Goal: Task Accomplishment & Management: Use online tool/utility

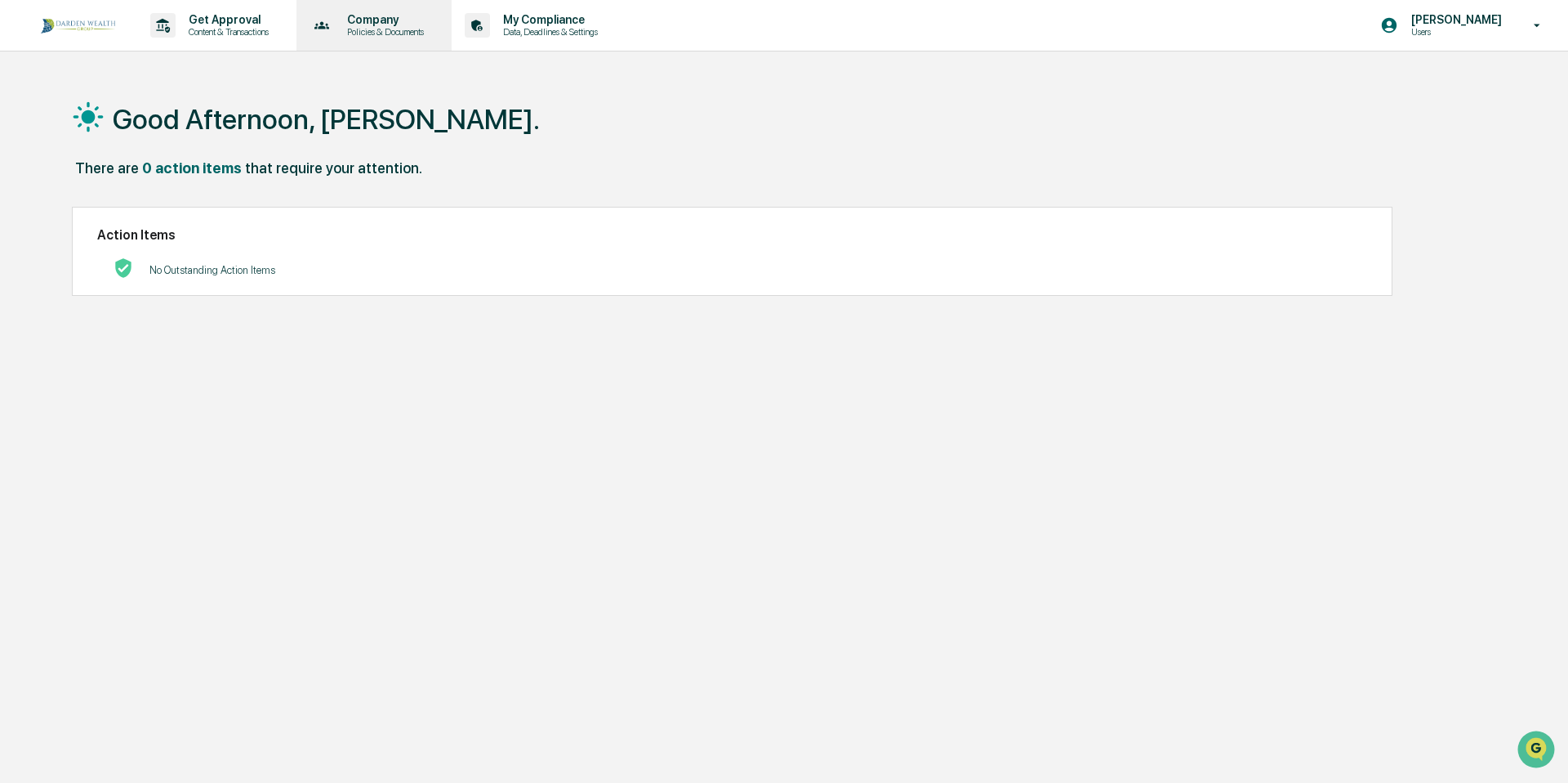
click at [395, 31] on p "Policies & Documents" at bounding box center [383, 32] width 98 height 11
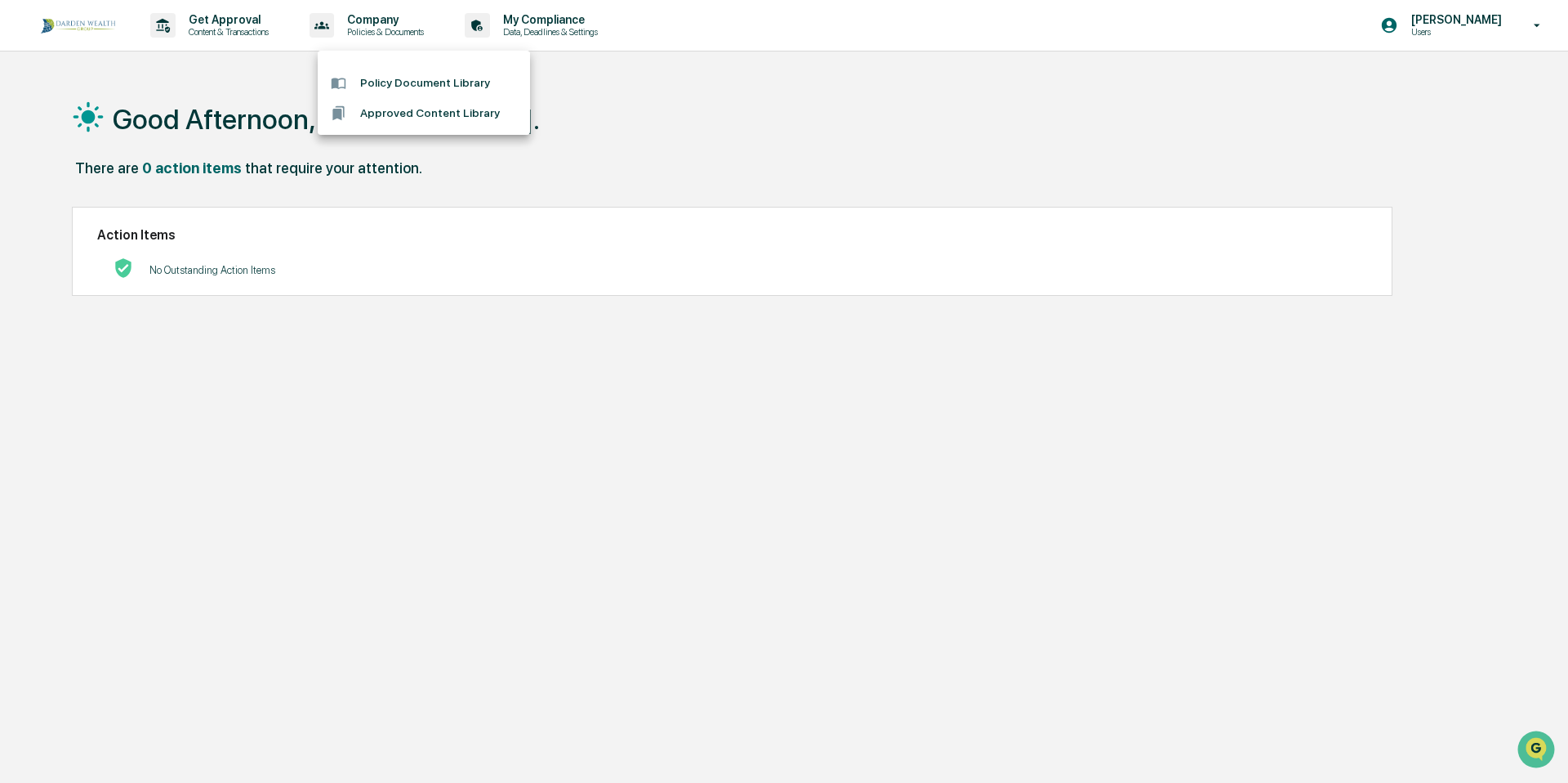
click at [254, 24] on div at bounding box center [784, 391] width 1568 height 783
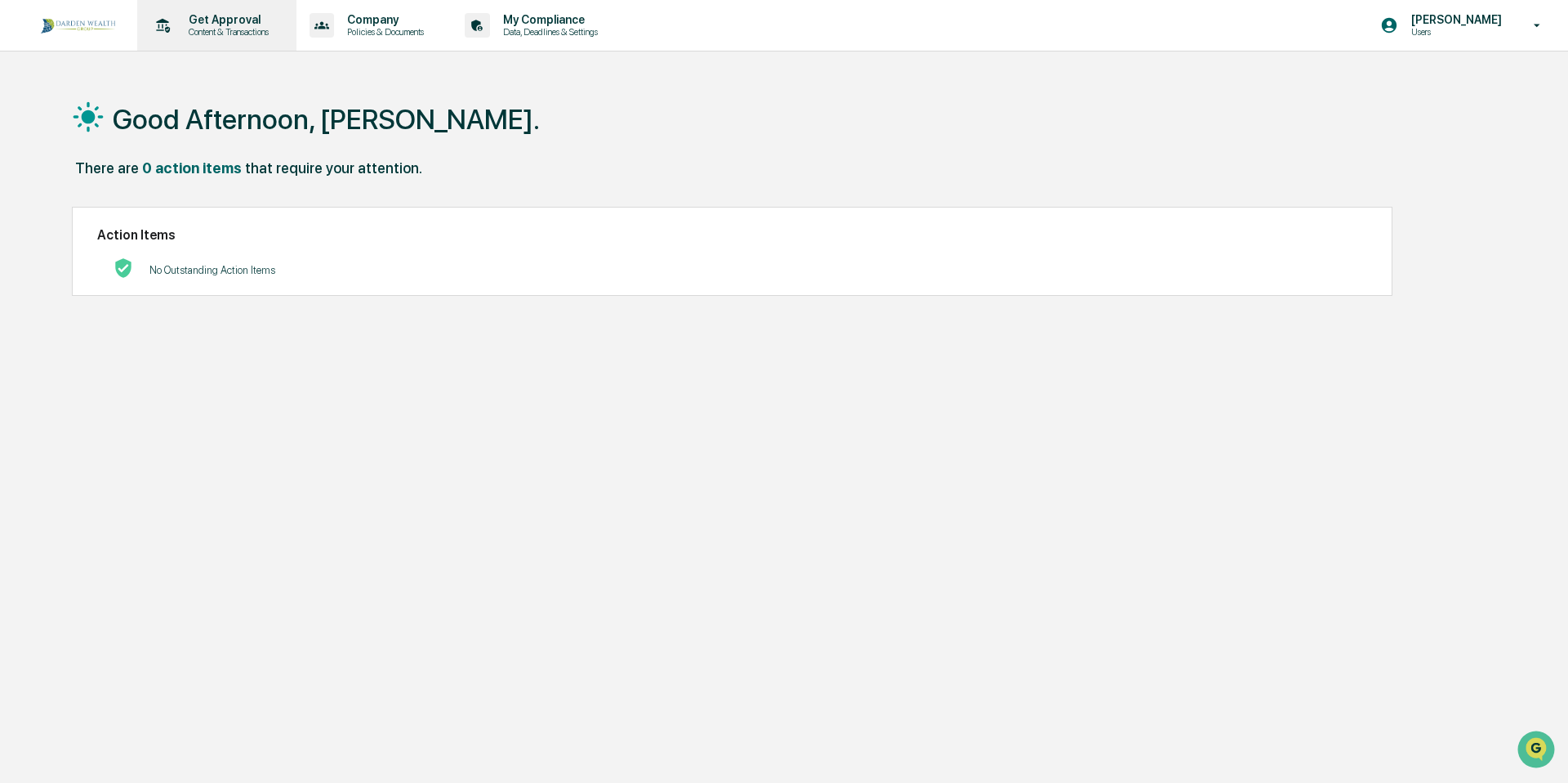
click at [240, 26] on p "Content & Transactions" at bounding box center [226, 32] width 101 height 11
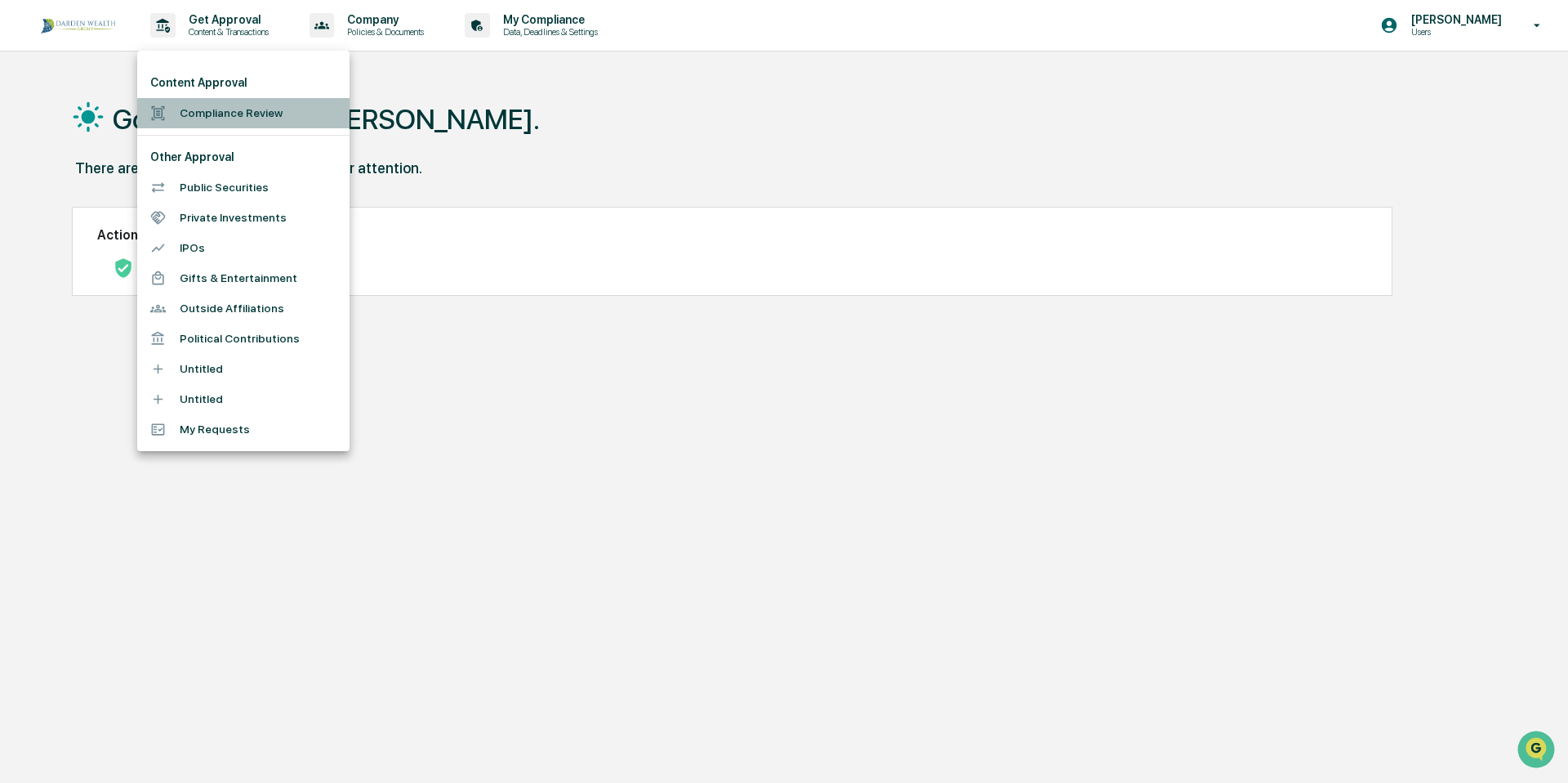
click at [223, 110] on li "Compliance Review" at bounding box center [243, 113] width 213 height 30
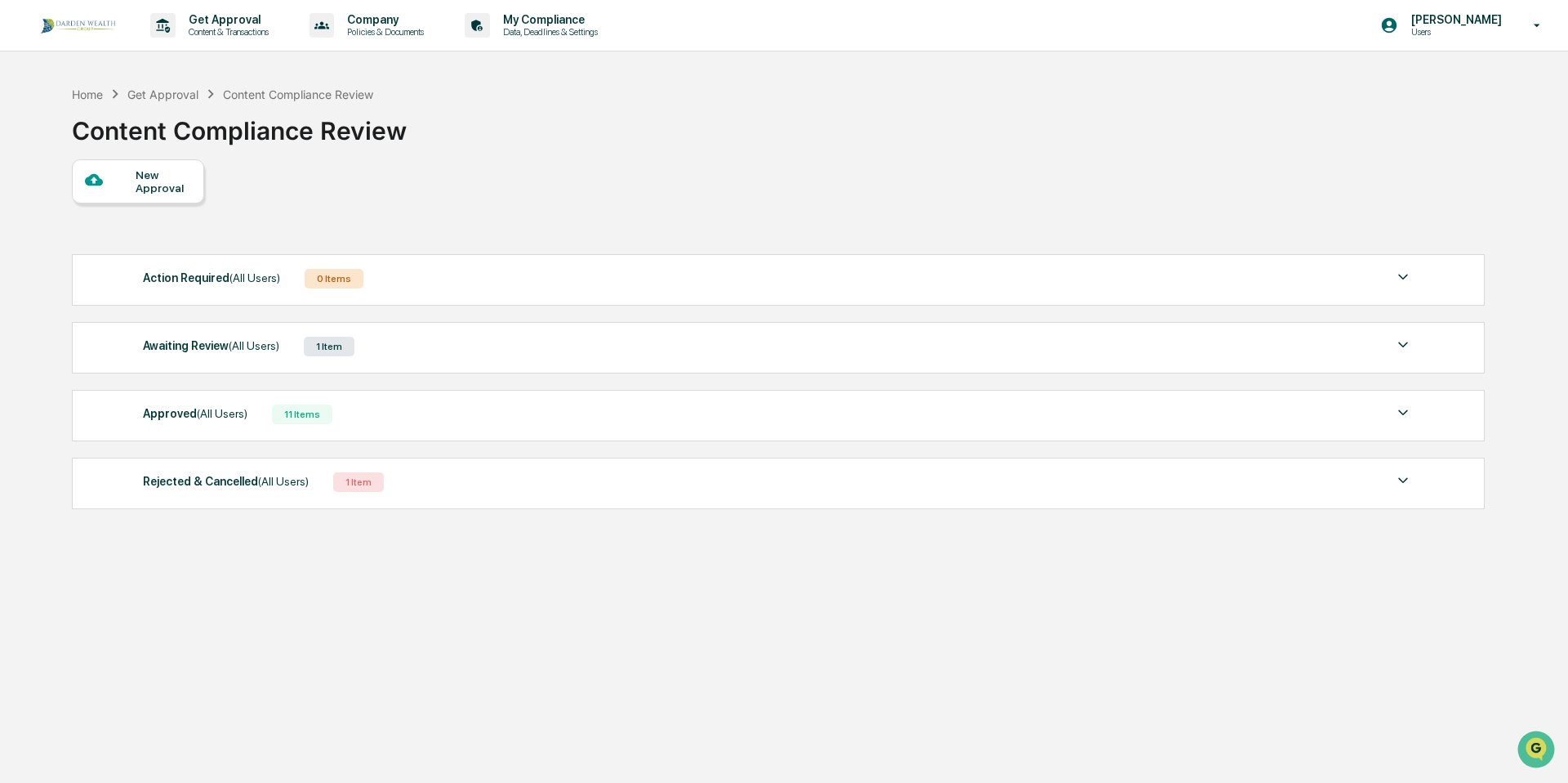
click at [418, 356] on div "Awaiting Review (All Users) 1 Item" at bounding box center [778, 346] width 1270 height 23
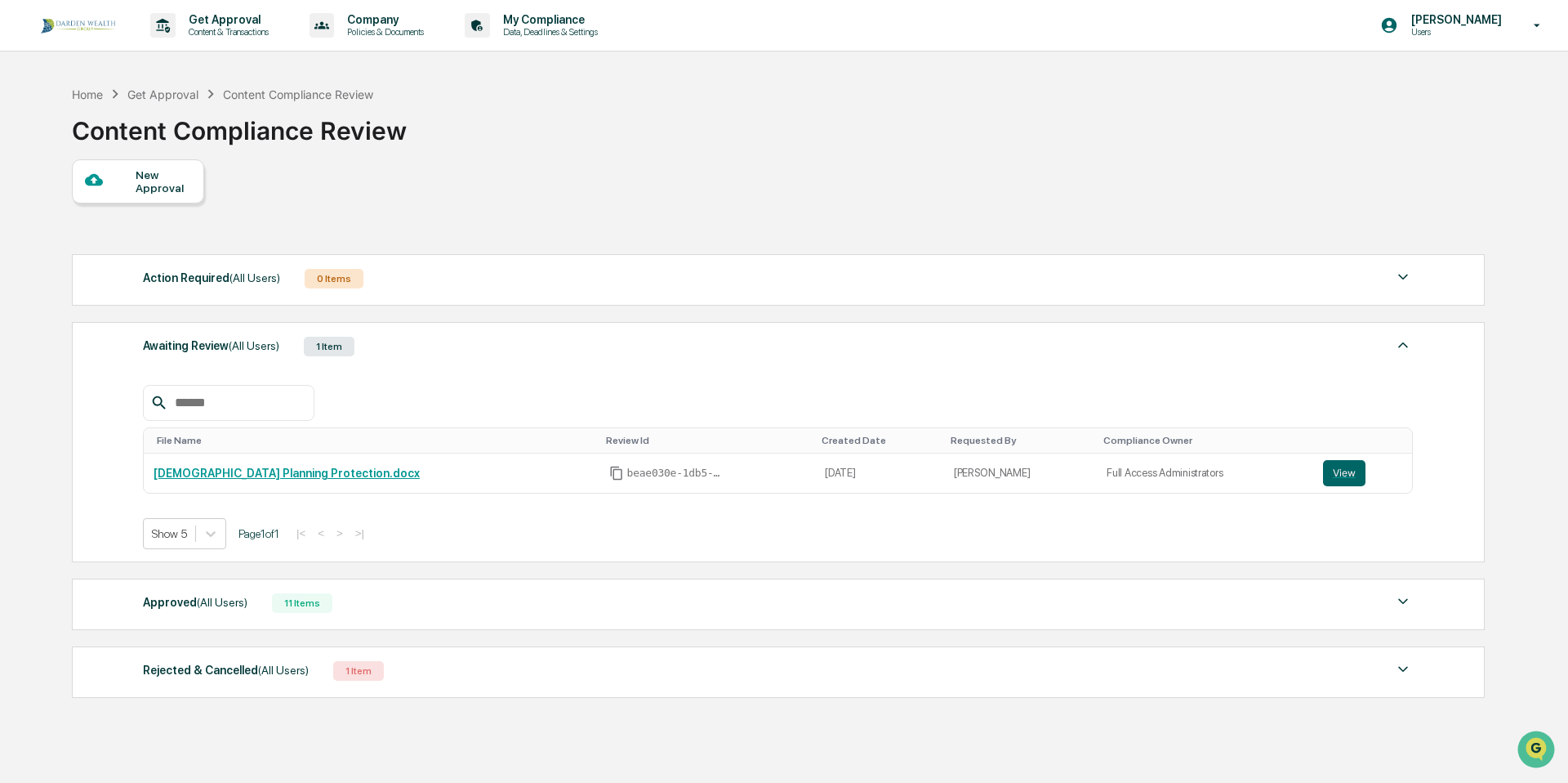
click at [271, 673] on span "(All Users)" at bounding box center [284, 670] width 51 height 13
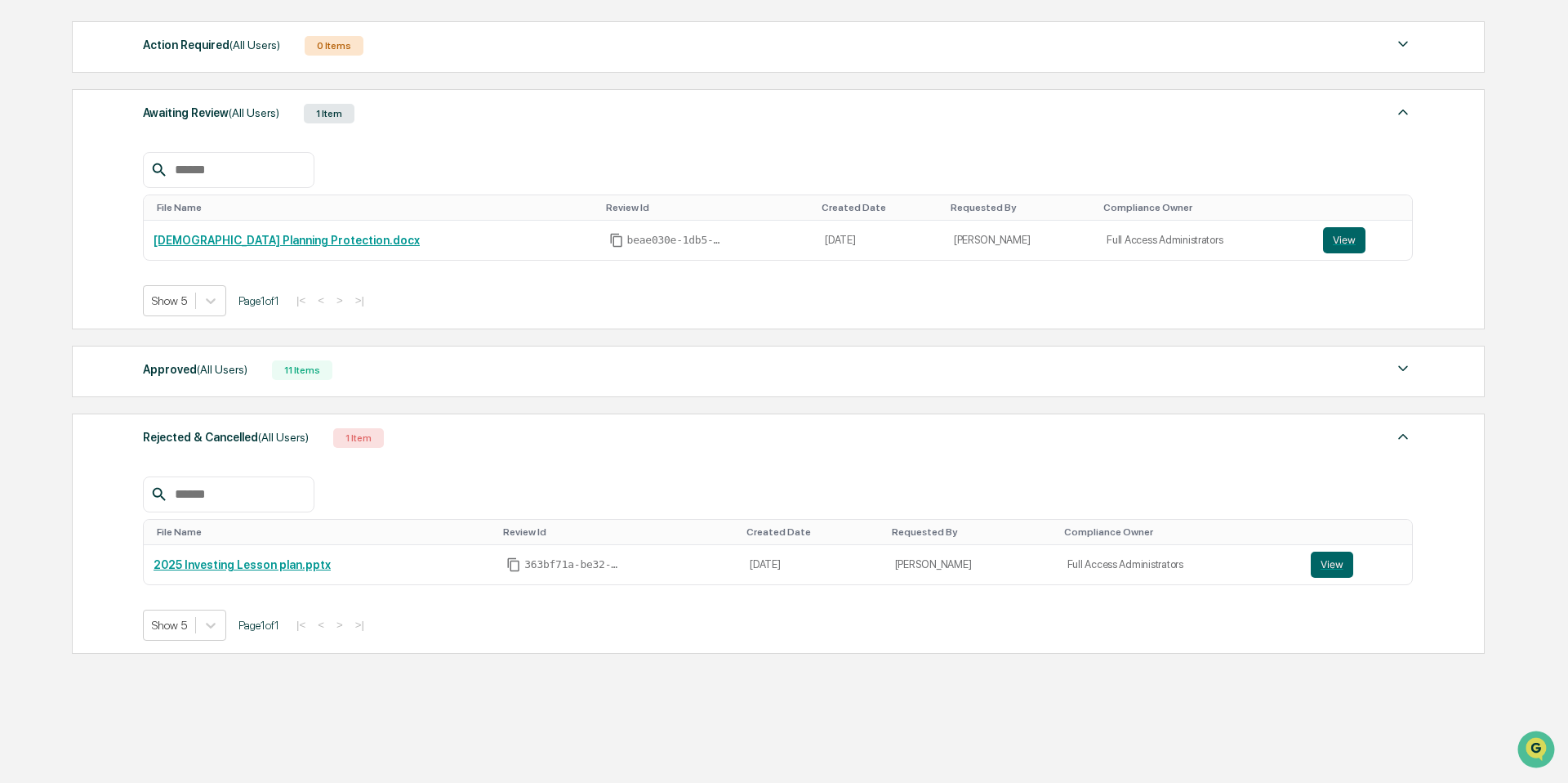
scroll to position [244, 0]
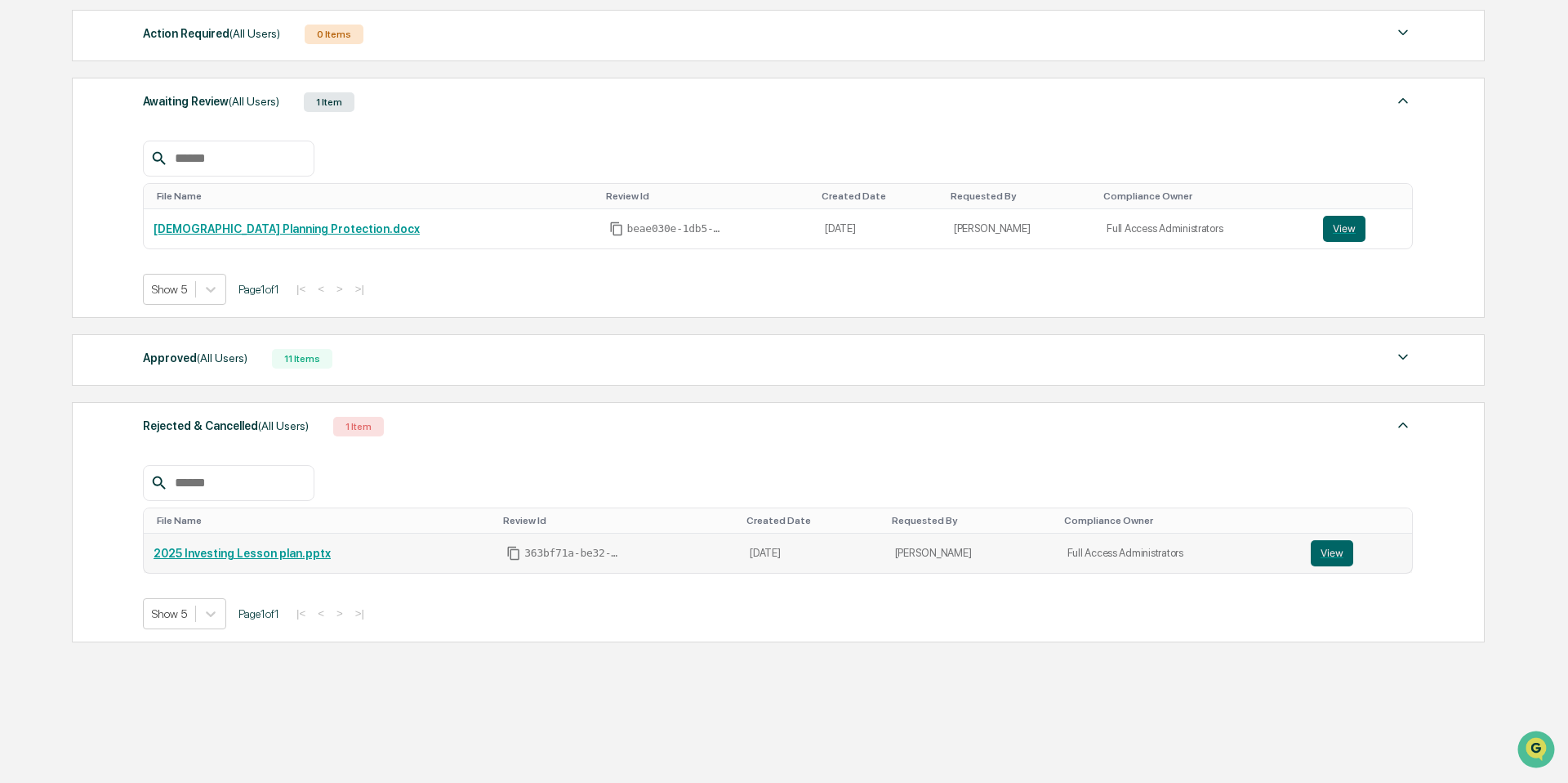
click at [301, 557] on link "2025 Investing Lesson plan.pptx" at bounding box center [242, 553] width 177 height 13
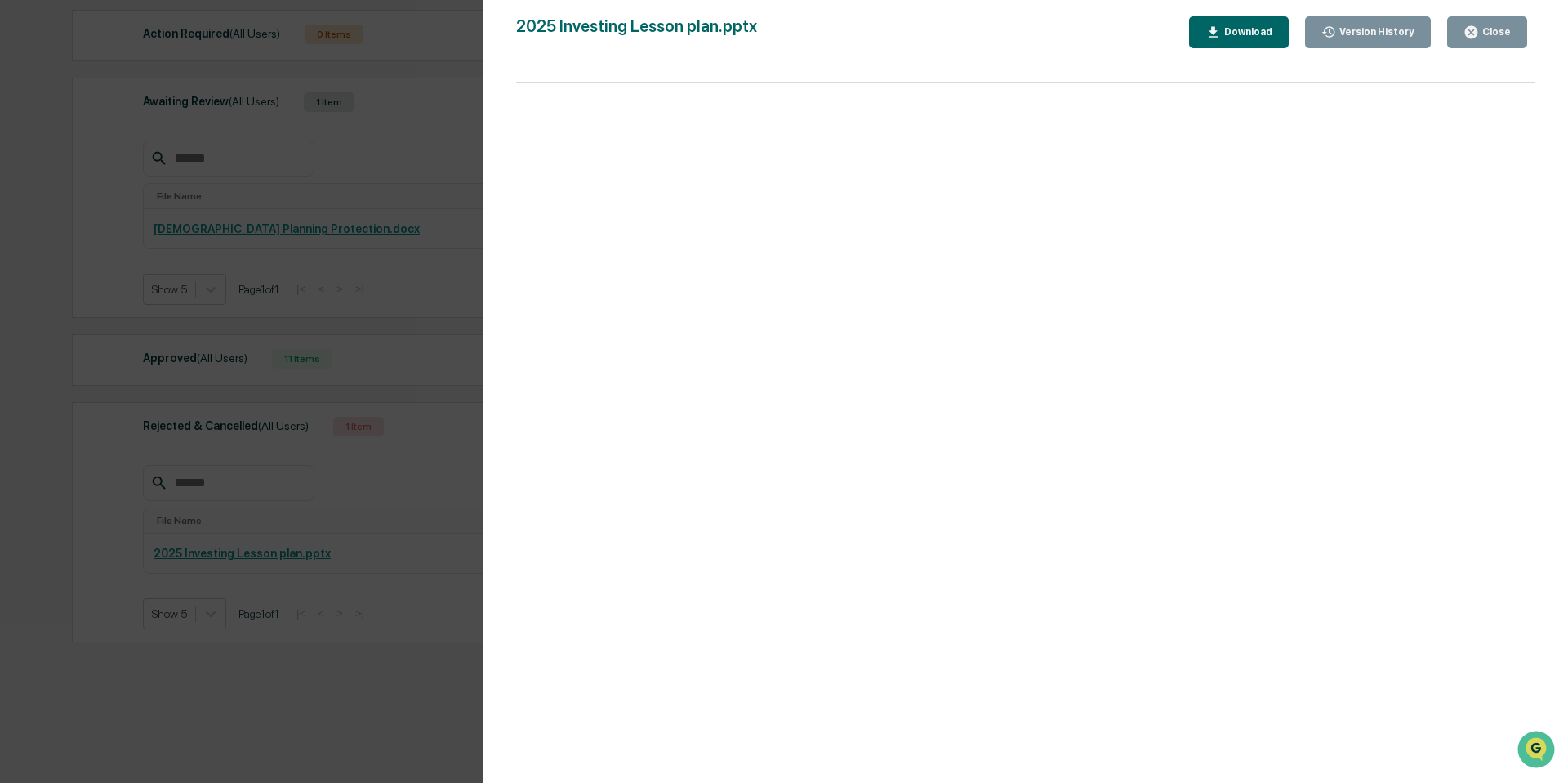
scroll to position [260, 0]
click at [1475, 28] on icon "button" at bounding box center [1471, 33] width 12 height 12
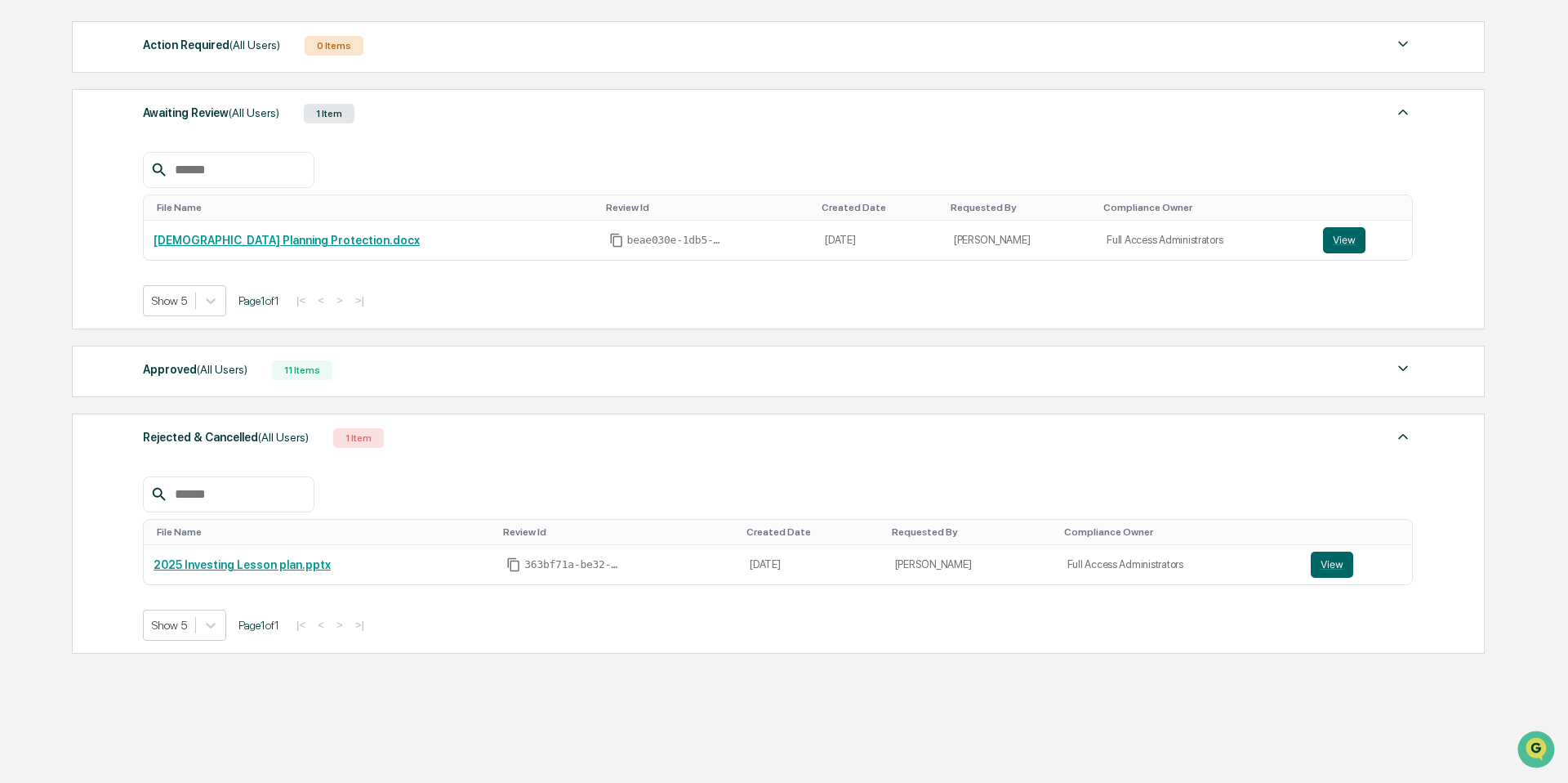
scroll to position [158, 0]
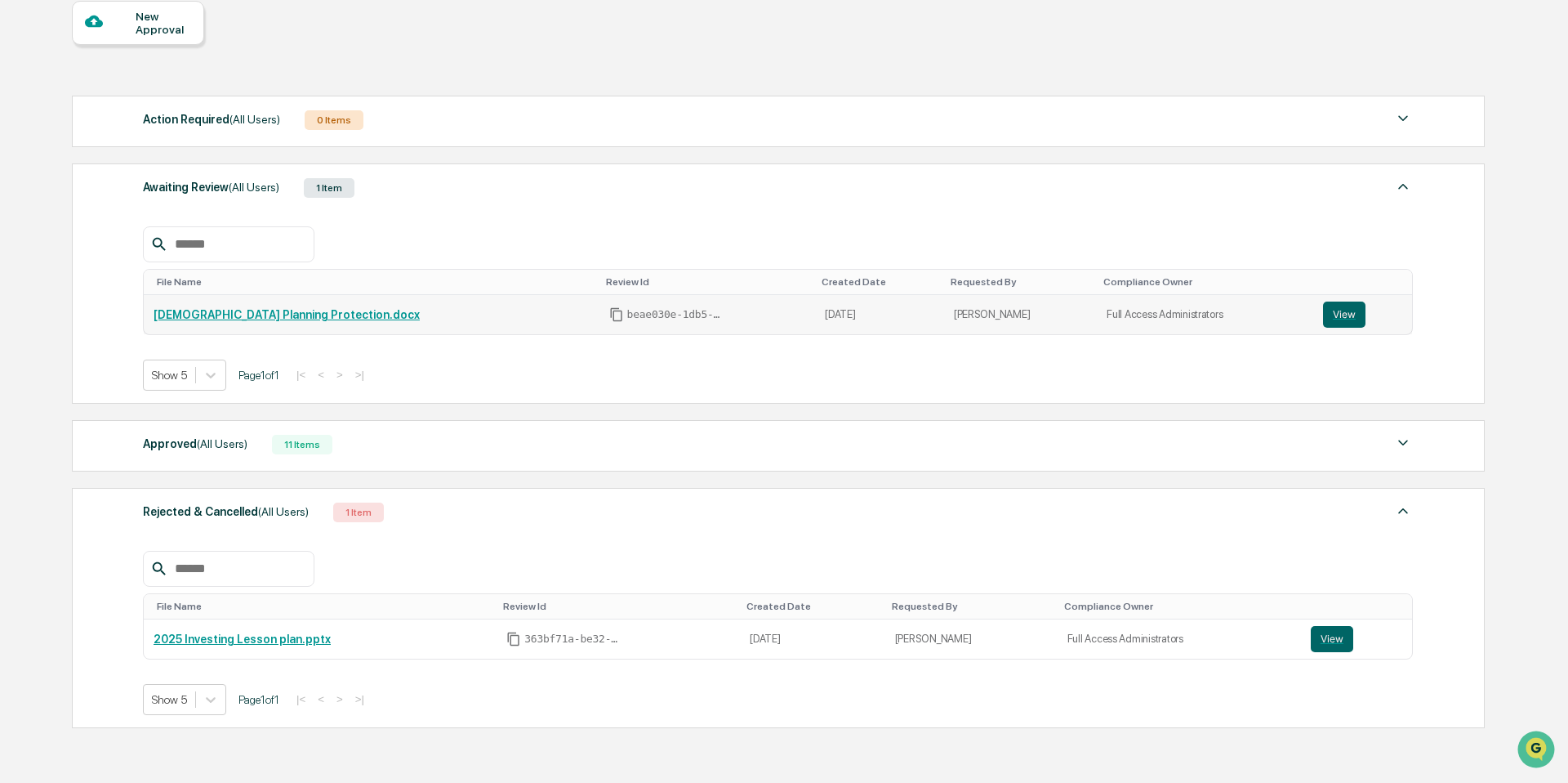
click at [292, 318] on link "[DEMOGRAPHIC_DATA] Planning Protection.docx" at bounding box center [286, 315] width 266 height 13
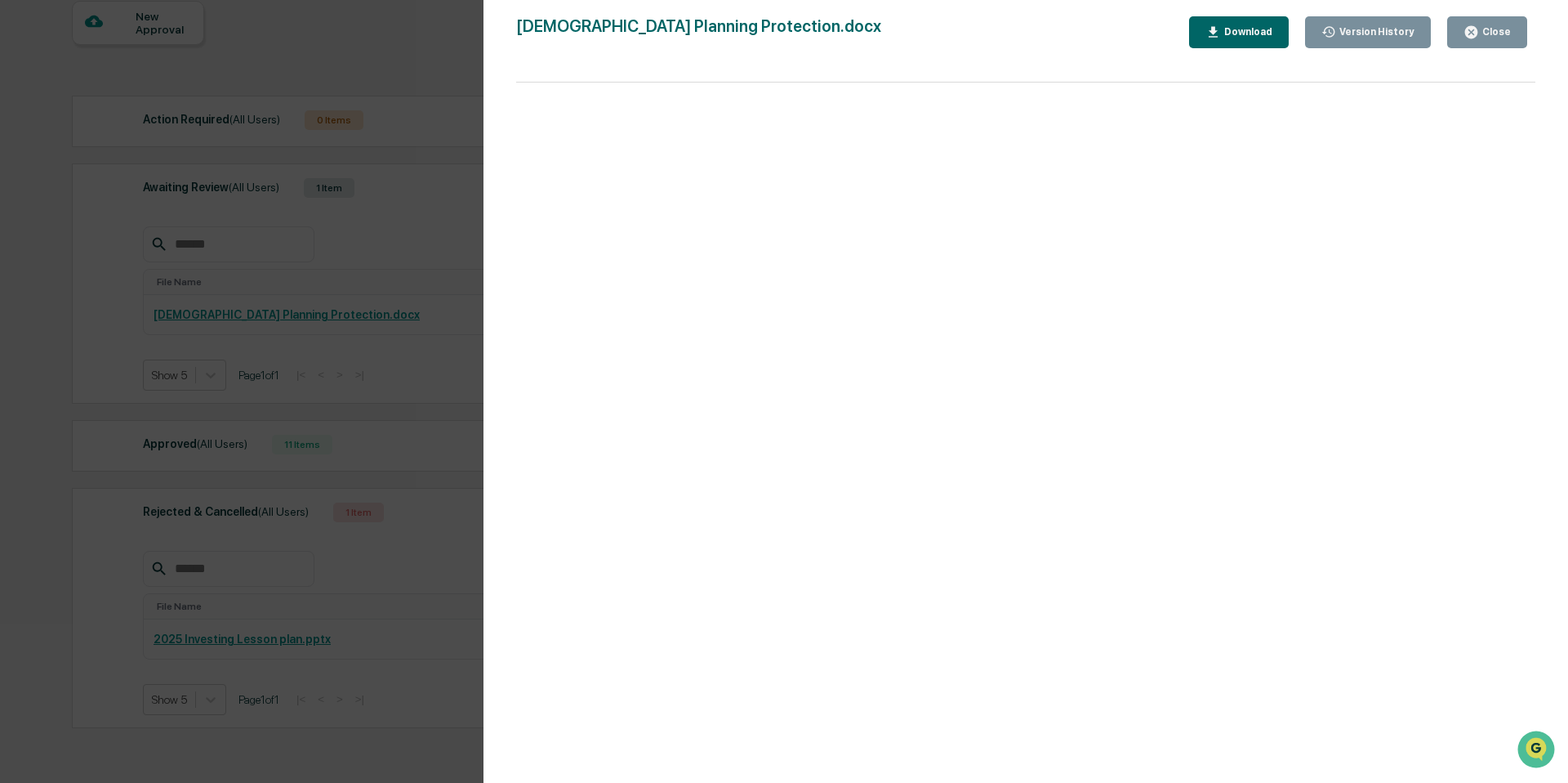
click at [398, 63] on div "Version History [DATE] 06:11 PM [PERSON_NAME] [DEMOGRAPHIC_DATA] Planning Prote…" at bounding box center [784, 391] width 1568 height 783
